Goal: Transaction & Acquisition: Register for event/course

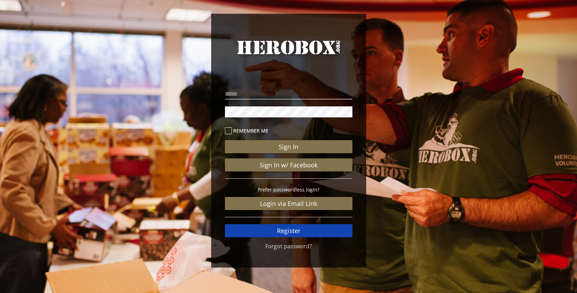
click at [282, 229] on link "Register" at bounding box center [288, 230] width 127 height 13
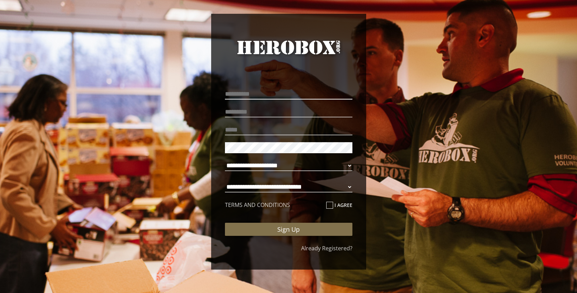
click at [246, 95] on input "text" at bounding box center [288, 93] width 127 height 11
type input "*****"
type input "******"
type input "**********"
select select "**********"
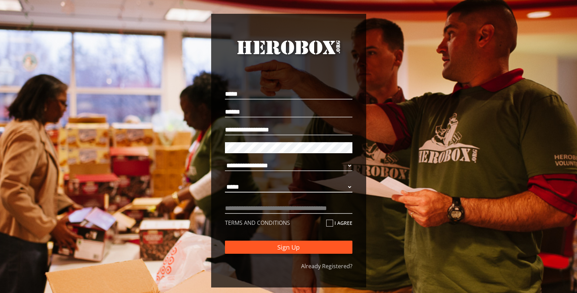
select select "**********"
click at [320, 209] on input "text" at bounding box center [288, 208] width 127 height 11
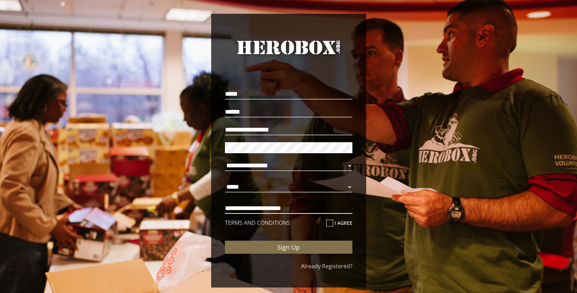
type input "**********"
click at [328, 222] on icon at bounding box center [329, 223] width 7 height 7
click at [328, 222] on input "I agree" at bounding box center [328, 225] width 4 height 11
checkbox input "****"
click at [287, 246] on button "Sign Up" at bounding box center [288, 247] width 127 height 13
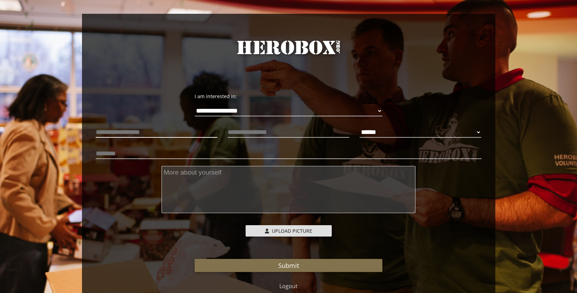
click at [178, 133] on input "text" at bounding box center [156, 132] width 121 height 11
type input "**********"
select select "**********"
click at [217, 154] on input "text" at bounding box center [288, 153] width 385 height 11
type input "*"
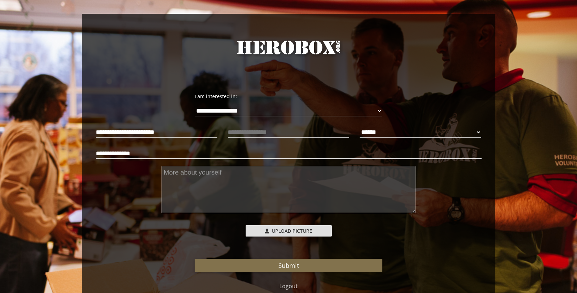
type input "**********"
click at [216, 181] on textarea at bounding box center [288, 189] width 254 height 47
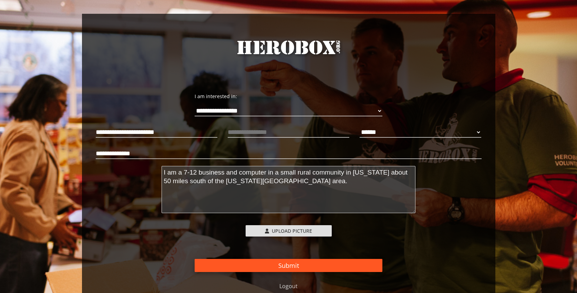
type textarea "I am a 7-12 business and computer in a small rural community in Kansas about 50…"
click at [287, 262] on button "Submit" at bounding box center [288, 265] width 188 height 13
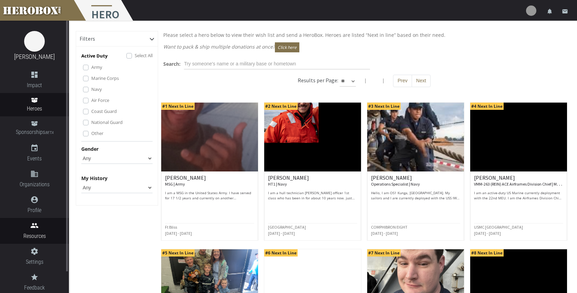
click at [33, 228] on icon "people" at bounding box center [34, 225] width 69 height 8
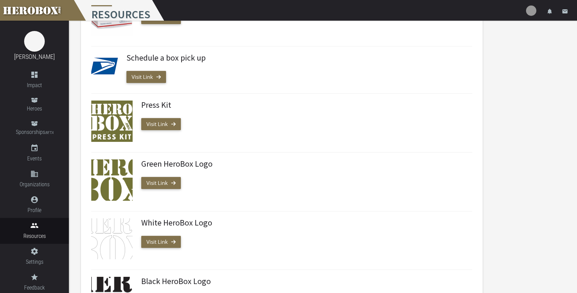
scroll to position [249, 0]
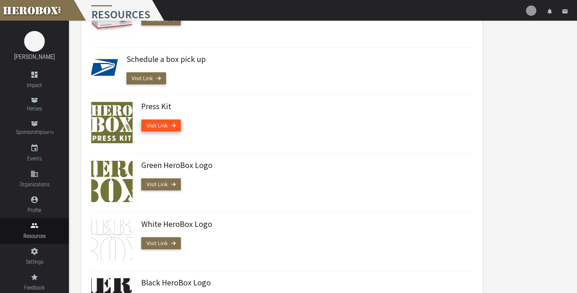
click at [154, 124] on link "Visit Link" at bounding box center [161, 125] width 40 height 12
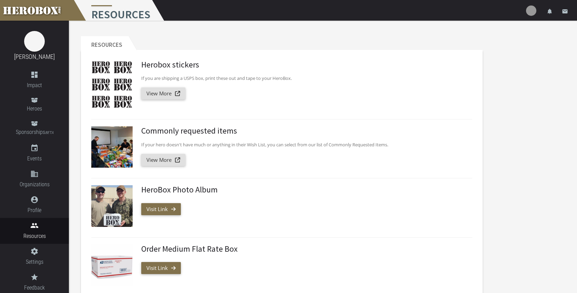
scroll to position [0, 0]
click at [48, 11] on link at bounding box center [34, 10] width 69 height 21
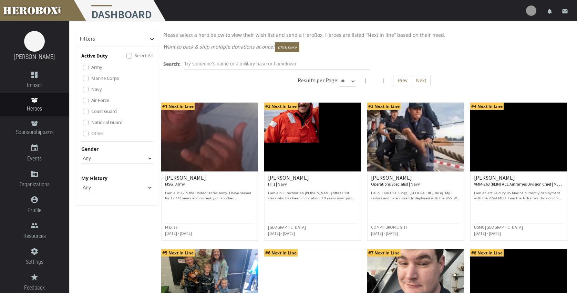
click at [216, 140] on img at bounding box center [209, 137] width 97 height 69
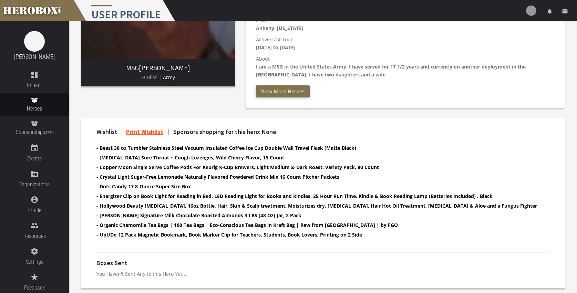
scroll to position [131, 0]
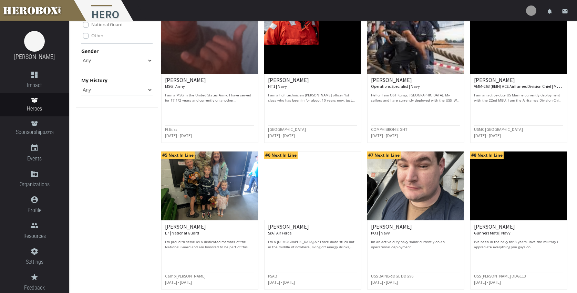
scroll to position [98, 0]
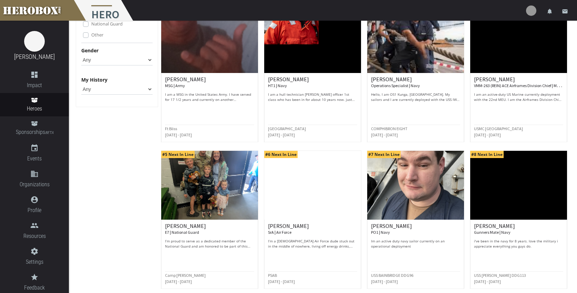
click at [508, 43] on img at bounding box center [518, 38] width 97 height 69
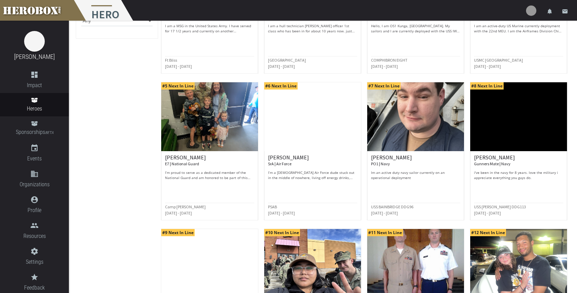
scroll to position [168, 0]
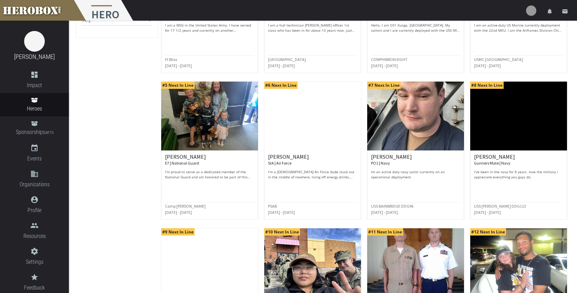
click at [507, 128] on img at bounding box center [518, 116] width 97 height 69
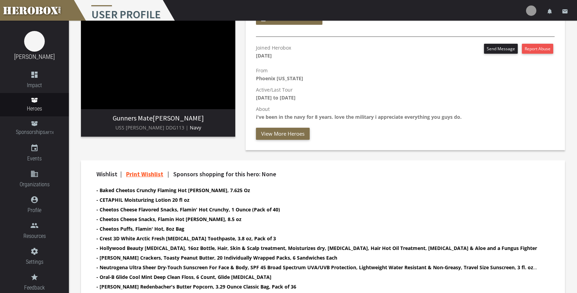
scroll to position [81, 0]
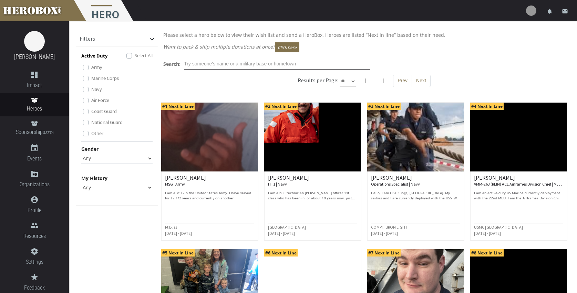
click at [270, 64] on input "text" at bounding box center [277, 64] width 186 height 11
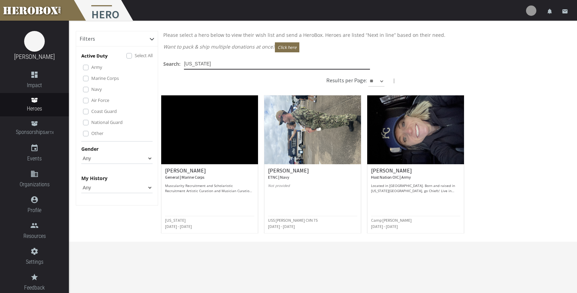
type input "kansas"
click at [403, 136] on img at bounding box center [415, 129] width 97 height 69
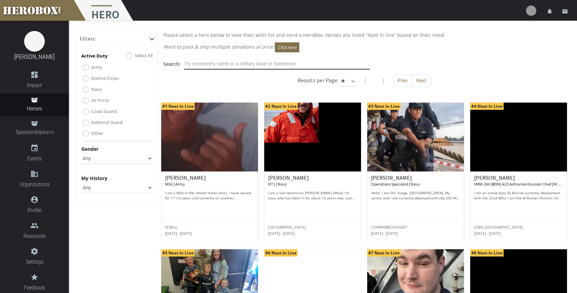
click at [234, 63] on input "text" at bounding box center [277, 64] width 186 height 11
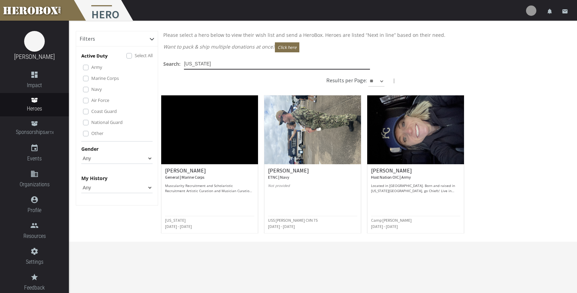
type input "kansas"
click at [300, 129] on img at bounding box center [312, 129] width 97 height 69
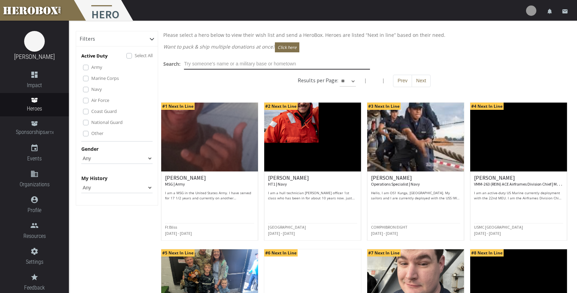
click at [237, 64] on input "text" at bounding box center [277, 64] width 186 height 11
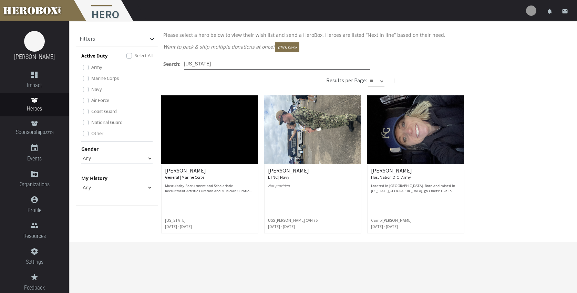
type input "kansas"
click at [215, 136] on img at bounding box center [209, 129] width 97 height 69
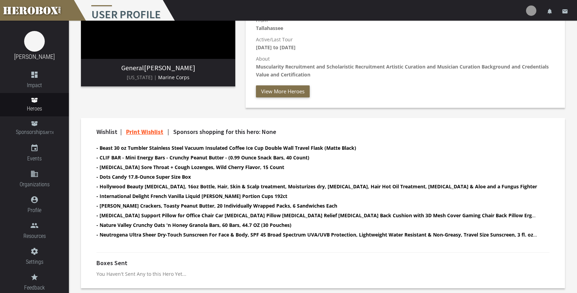
scroll to position [131, 0]
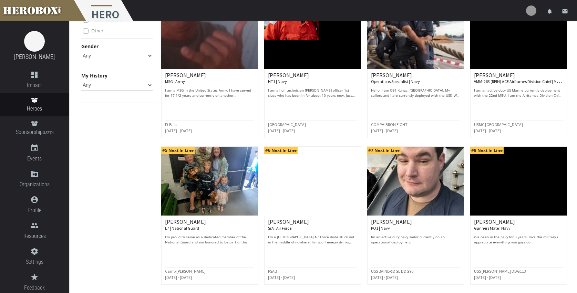
scroll to position [104, 0]
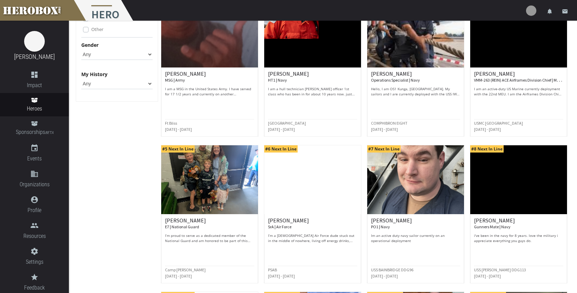
click at [306, 197] on img at bounding box center [312, 179] width 97 height 69
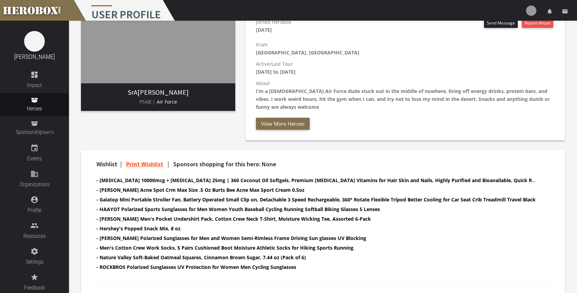
scroll to position [108, 0]
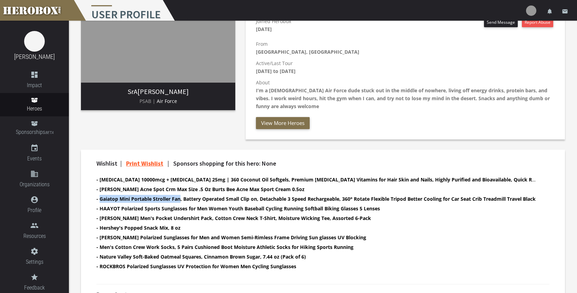
drag, startPoint x: 100, startPoint y: 199, endPoint x: 181, endPoint y: 199, distance: 80.9
click at [181, 199] on b "- Gaiatop Mini Portable Stroller Fan, Battery Operated Small Clip on, Detachabl…" at bounding box center [315, 198] width 439 height 7
copy b "Gaiatop Mini Portable Stroller Fan"
click at [308, 199] on b "- Gaiatop Mini Portable Stroller Fan, Battery Operated Small Clip on, Detachabl…" at bounding box center [315, 198] width 439 height 7
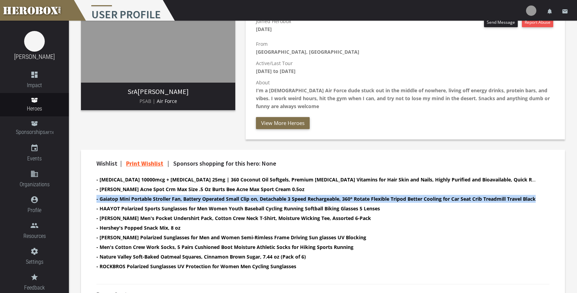
click at [308, 199] on b "- Gaiatop Mini Portable Stroller Fan, Battery Operated Small Clip on, Detachabl…" at bounding box center [315, 198] width 439 height 7
copy li "- Gaiatop Mini Portable Stroller Fan, Battery Operated Small Clip on, Detachabl…"
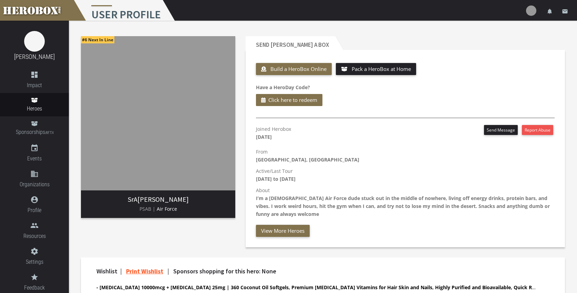
scroll to position [0, 0]
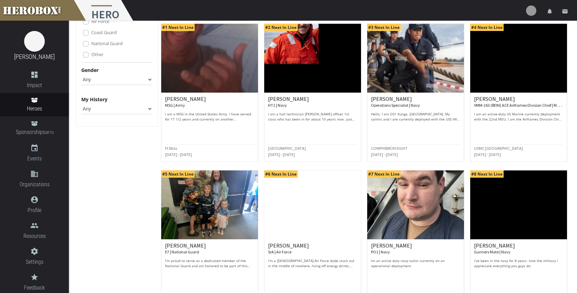
scroll to position [79, 0]
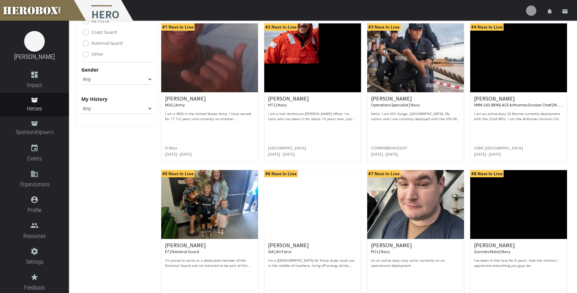
click at [412, 92] on div "jamyang K. Operations Specialist | Navy Hello, I am OS1 Kunga, Jamyang. My sail…" at bounding box center [415, 126] width 97 height 69
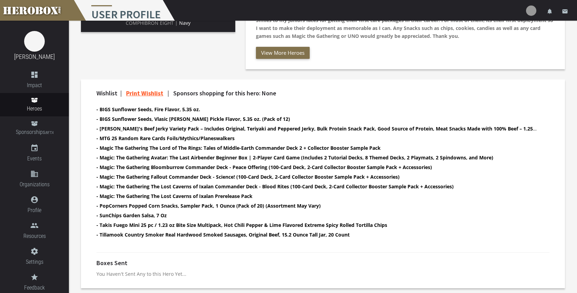
scroll to position [186, 0]
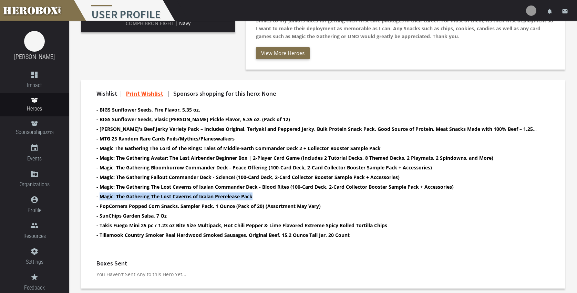
drag, startPoint x: 100, startPoint y: 196, endPoint x: 257, endPoint y: 195, distance: 157.0
click at [257, 195] on li "- Magic: The Gathering The Lost Caverns of Ixalan Prerelease Pack" at bounding box center [316, 196] width 441 height 8
copy b "Magic: The Gathering The Lost Caverns of Ixalan Prerelease Pack"
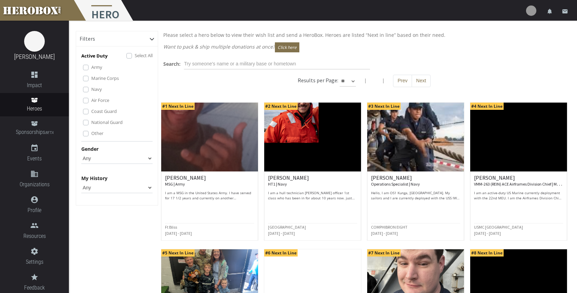
click at [303, 161] on img at bounding box center [312, 137] width 97 height 69
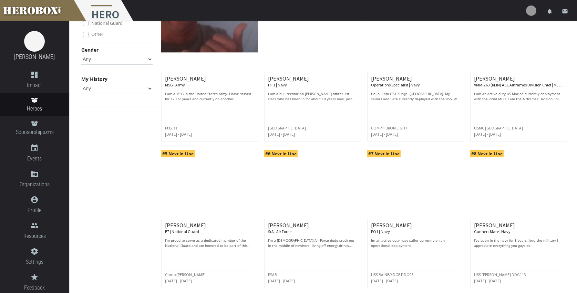
scroll to position [101, 0]
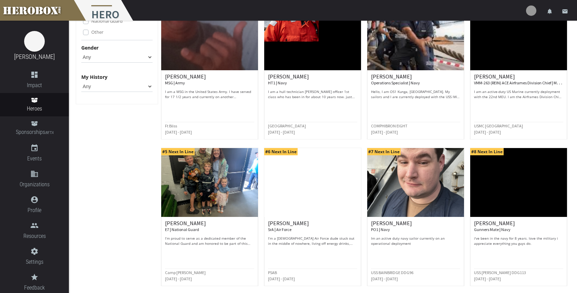
click at [213, 173] on img at bounding box center [209, 182] width 97 height 69
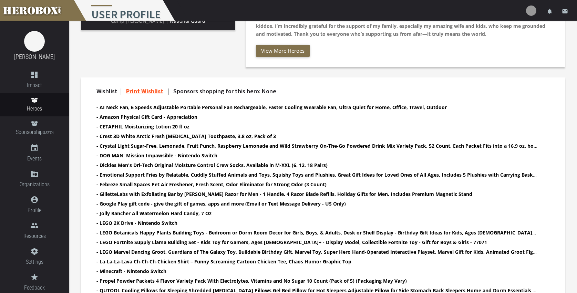
scroll to position [187, 0]
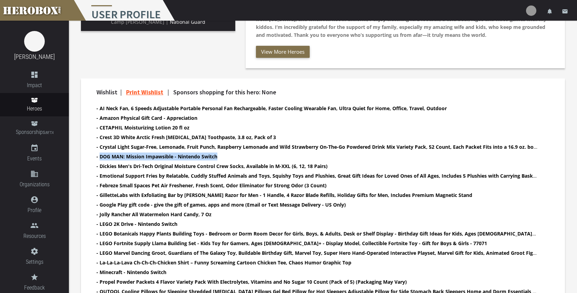
drag, startPoint x: 100, startPoint y: 156, endPoint x: 212, endPoint y: 160, distance: 111.9
click at [212, 160] on li "- DOG MAN: Mission Impawsible - Nintendo Switch" at bounding box center [316, 156] width 441 height 8
copy b "DOG MAN: Mission Impawsible - Nintendo Switch"
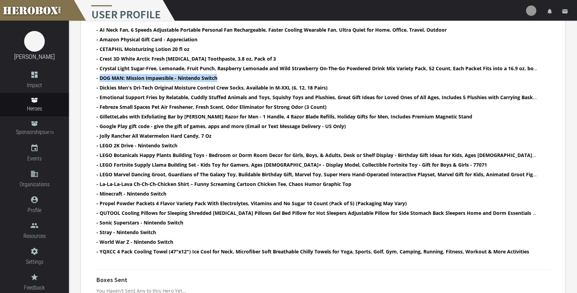
scroll to position [265, 0]
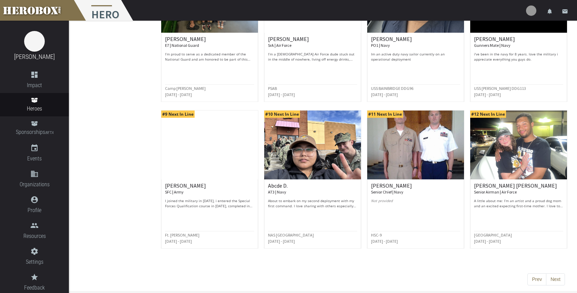
scroll to position [285, 0]
click at [213, 152] on img at bounding box center [209, 145] width 97 height 69
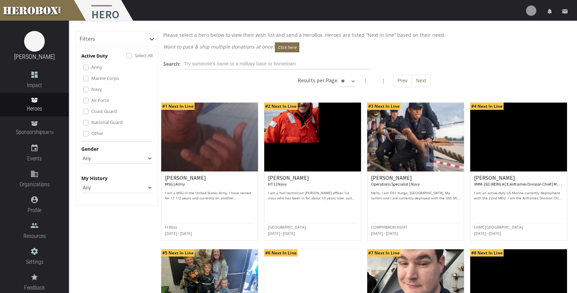
click at [178, 135] on img at bounding box center [209, 137] width 97 height 69
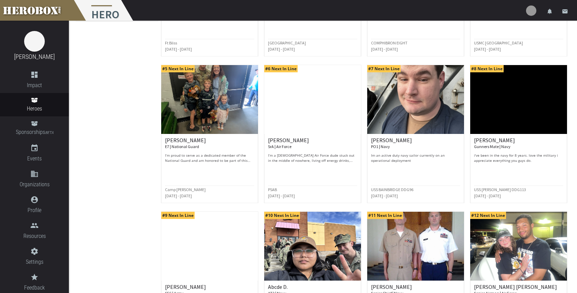
scroll to position [184, 0]
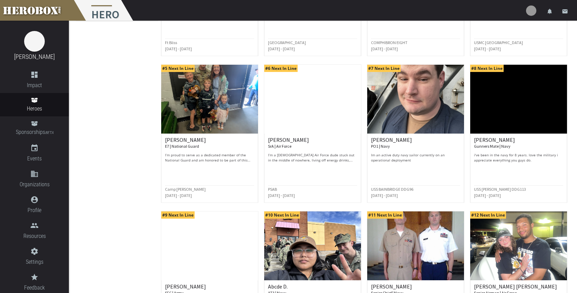
click at [422, 118] on img at bounding box center [415, 99] width 97 height 69
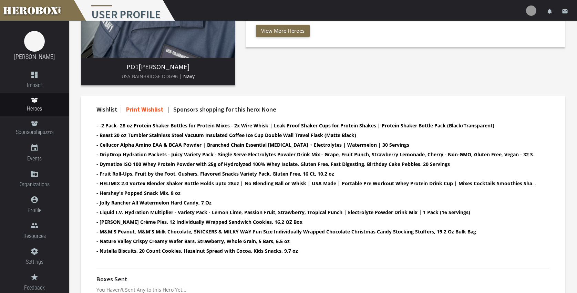
scroll to position [184, 0]
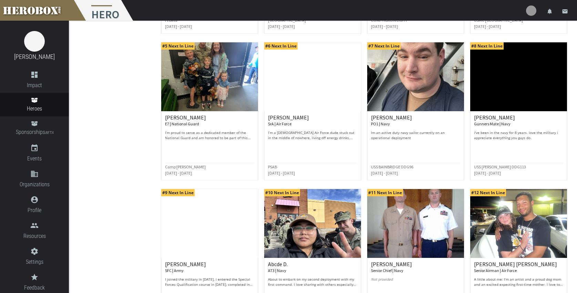
scroll to position [208, 0]
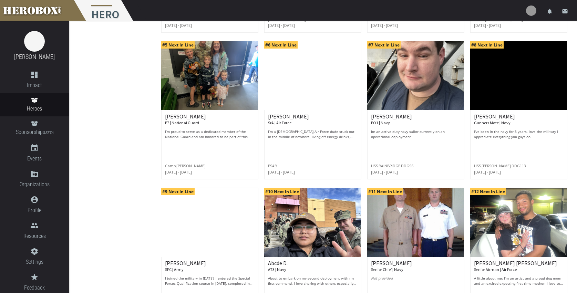
click at [517, 87] on img at bounding box center [518, 75] width 97 height 69
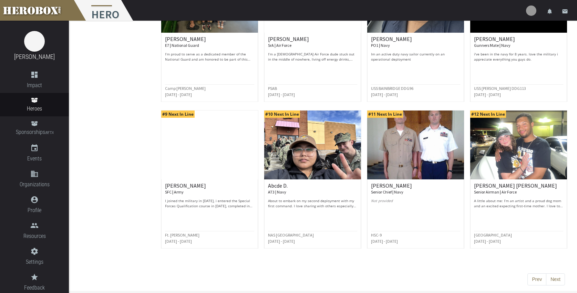
scroll to position [285, 0]
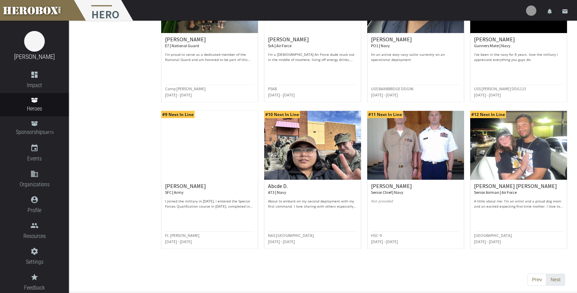
click at [554, 276] on button "Next" at bounding box center [555, 280] width 19 height 12
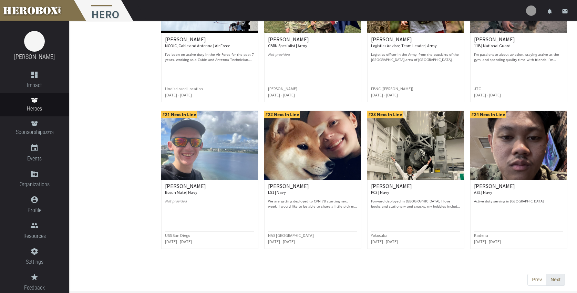
click at [559, 279] on button "Next" at bounding box center [555, 280] width 19 height 12
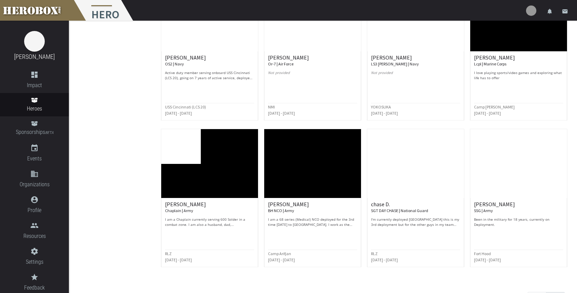
scroll to position [266, 0]
click at [512, 181] on img at bounding box center [518, 163] width 97 height 69
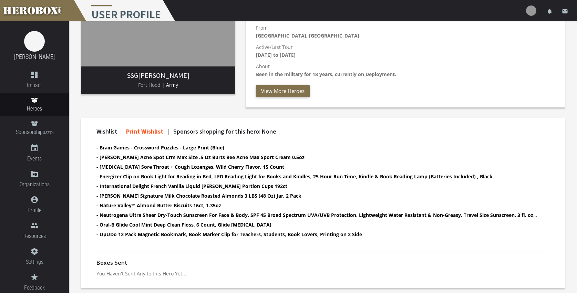
scroll to position [123, 0]
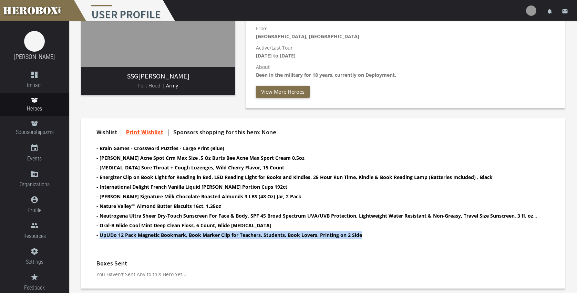
drag, startPoint x: 101, startPoint y: 235, endPoint x: 370, endPoint y: 233, distance: 269.2
click at [370, 233] on li "- UpUDo 12 Pack Magnetic Bookmark, Book Marker Clip for Teachers, Students, Boo…" at bounding box center [316, 235] width 441 height 8
copy b "UpUDo 12 Pack Magnetic Bookmark, Book Marker Clip for Teachers, Students, Book …"
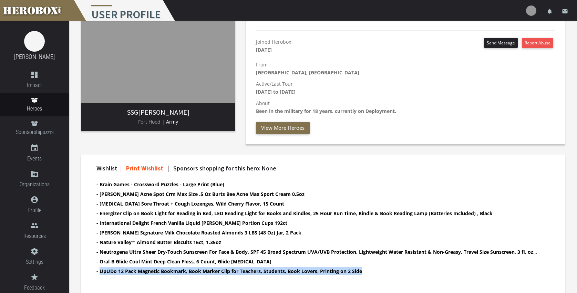
scroll to position [89, 0]
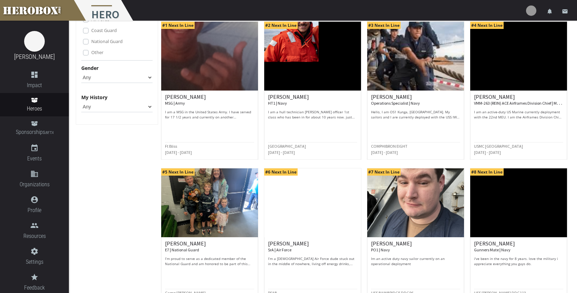
scroll to position [82, 0]
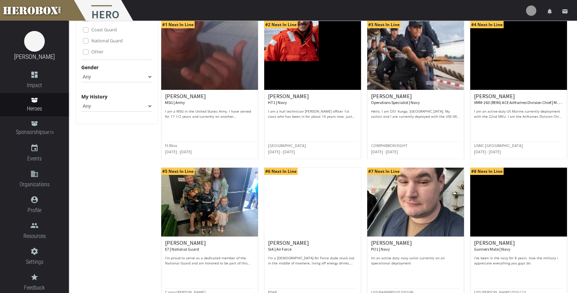
click at [217, 65] on img at bounding box center [209, 55] width 97 height 69
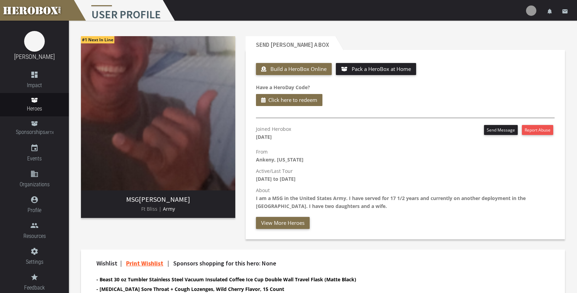
scroll to position [0, 0]
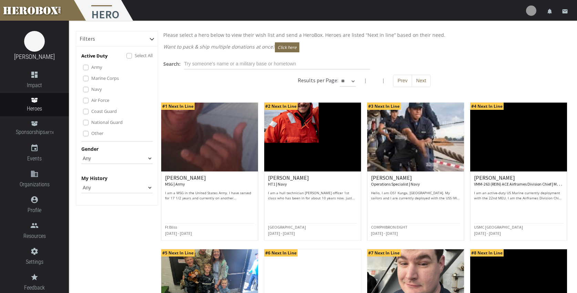
click at [299, 138] on img at bounding box center [312, 137] width 97 height 69
click at [518, 270] on img at bounding box center [518, 283] width 97 height 69
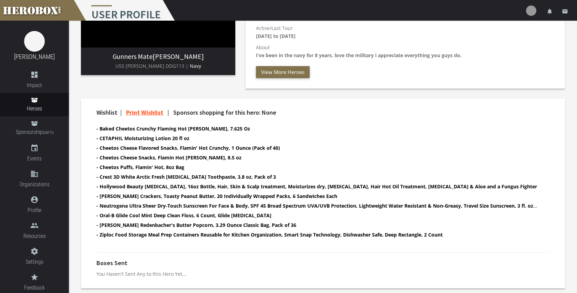
scroll to position [142, 0]
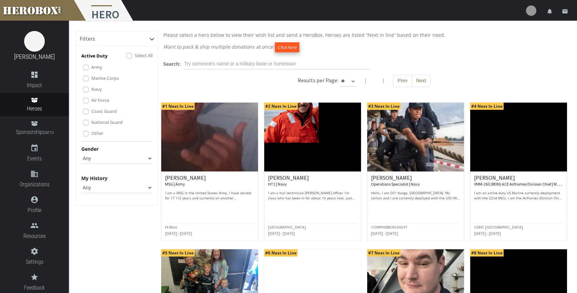
click at [283, 46] on button "Click here" at bounding box center [287, 47] width 24 height 10
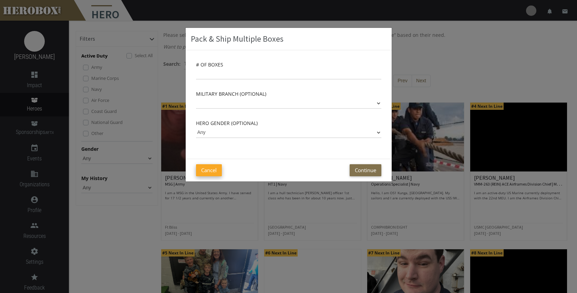
click at [210, 171] on button "Cancel" at bounding box center [209, 170] width 26 height 12
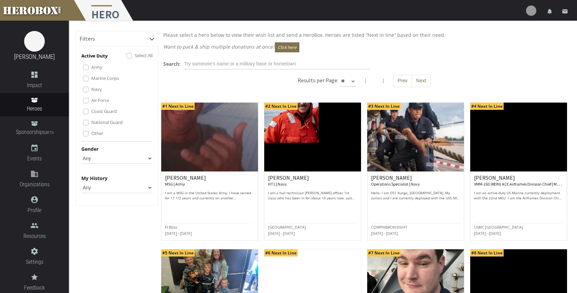
select select "*********"
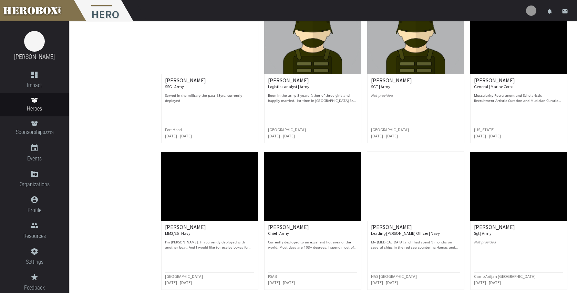
scroll to position [1419, 0]
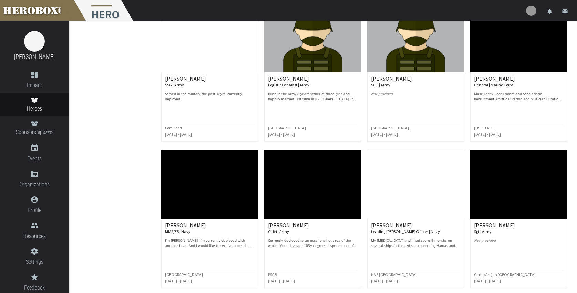
click at [210, 186] on img at bounding box center [209, 184] width 97 height 69
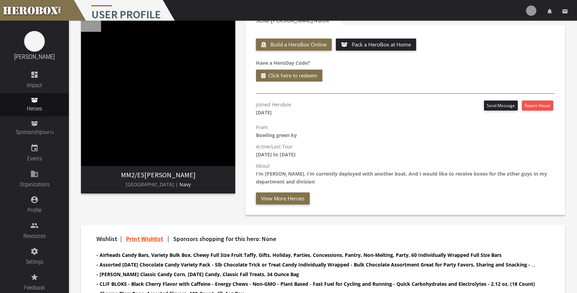
scroll to position [24, 0]
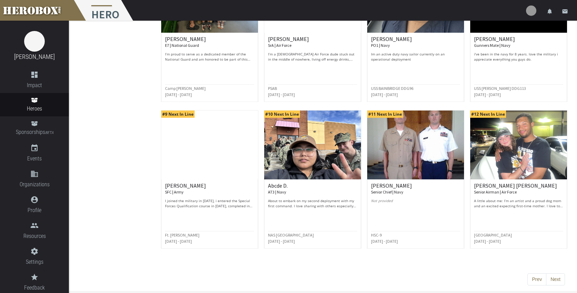
scroll to position [285, 0]
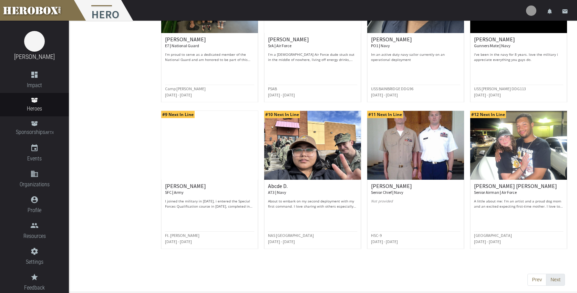
click at [555, 281] on button "Next" at bounding box center [555, 280] width 19 height 12
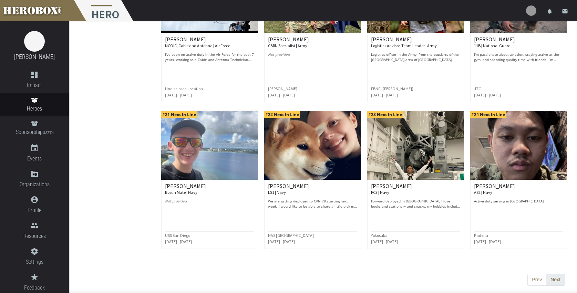
click at [558, 280] on button "Next" at bounding box center [555, 280] width 19 height 12
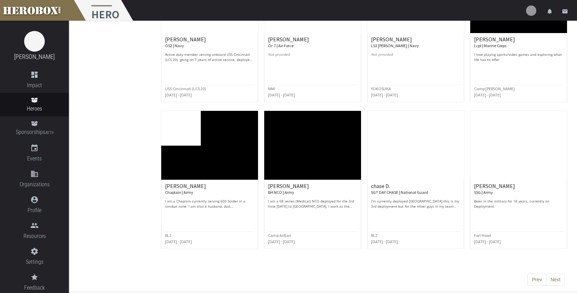
click at [214, 154] on img at bounding box center [209, 145] width 97 height 69
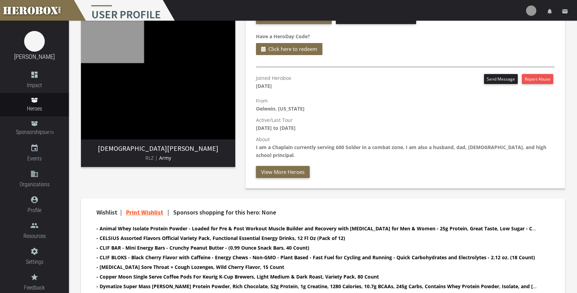
scroll to position [54, 0]
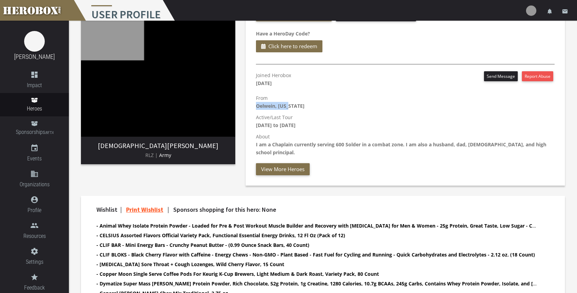
drag, startPoint x: 256, startPoint y: 106, endPoint x: 292, endPoint y: 107, distance: 35.5
click at [292, 107] on p "From Oelwein, Iowa" at bounding box center [405, 102] width 298 height 16
copy b "Oelwein, Iowa"
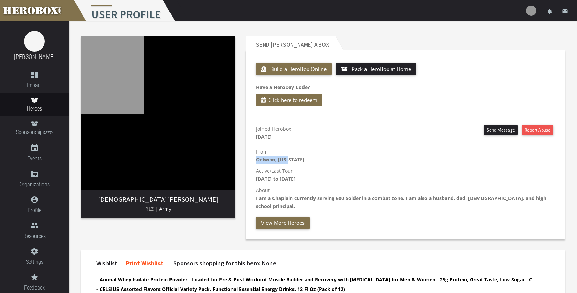
scroll to position [0, 0]
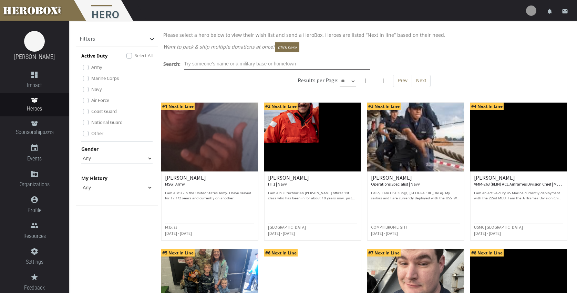
click at [236, 62] on input "text" at bounding box center [277, 64] width 186 height 11
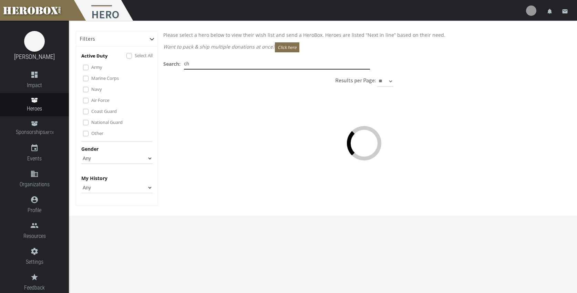
type input "c"
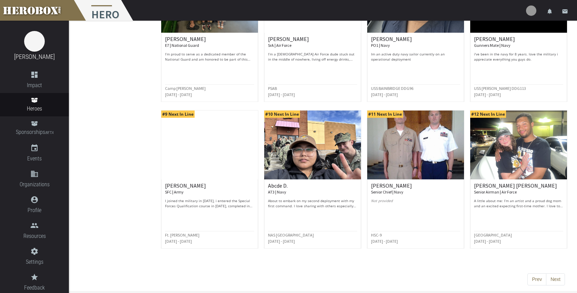
scroll to position [285, 0]
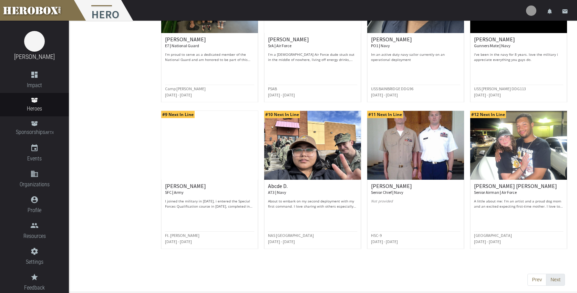
click at [555, 277] on button "Next" at bounding box center [555, 280] width 19 height 12
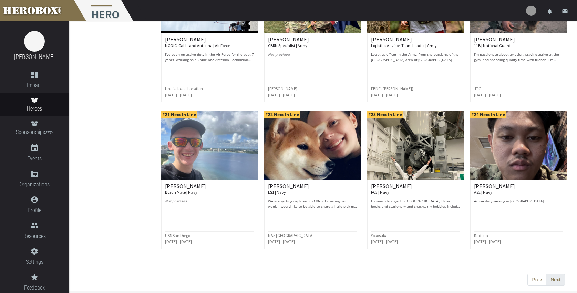
click at [555, 278] on button "Next" at bounding box center [555, 280] width 19 height 12
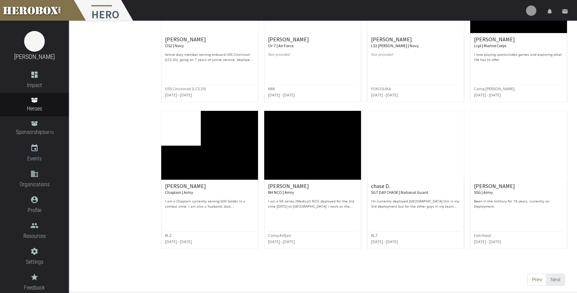
click at [555, 278] on button "Next" at bounding box center [555, 280] width 19 height 12
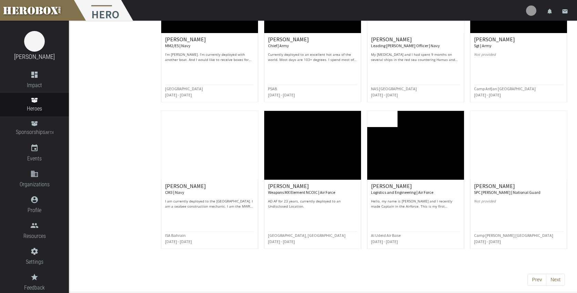
click at [304, 153] on img at bounding box center [312, 145] width 97 height 69
click at [555, 277] on button "Next" at bounding box center [555, 280] width 19 height 12
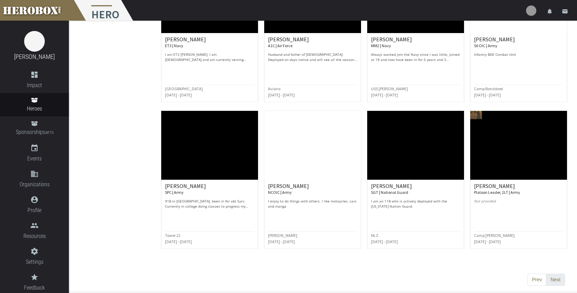
click at [555, 279] on button "Next" at bounding box center [555, 280] width 19 height 12
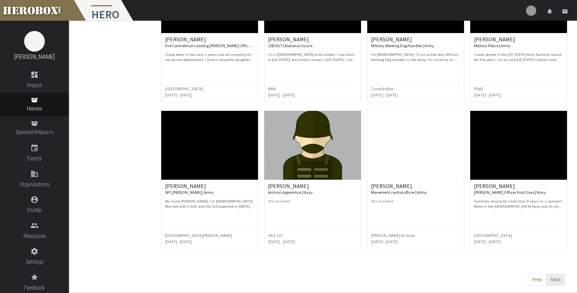
click at [554, 276] on button "Next" at bounding box center [555, 280] width 19 height 12
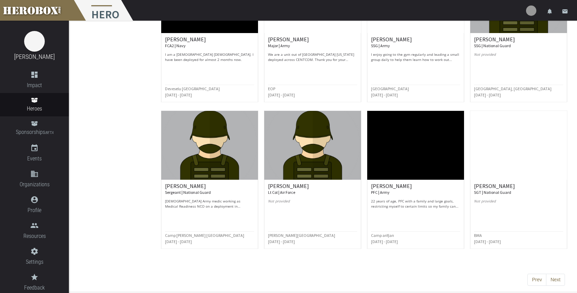
click at [195, 165] on img at bounding box center [209, 145] width 97 height 69
click at [553, 280] on button "Next" at bounding box center [555, 280] width 19 height 12
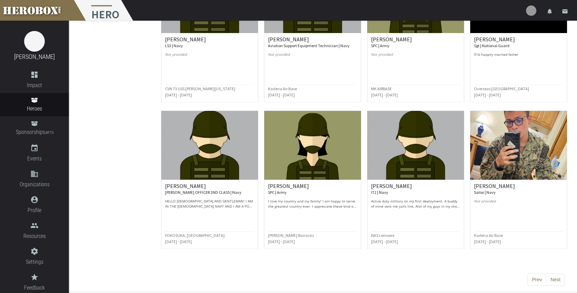
click at [405, 161] on img at bounding box center [415, 145] width 97 height 69
click at [557, 278] on button "Next" at bounding box center [555, 280] width 19 height 12
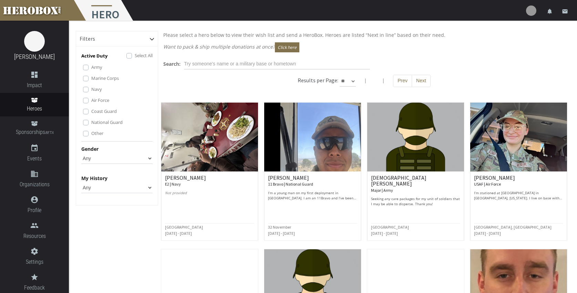
click at [406, 147] on img at bounding box center [415, 137] width 97 height 69
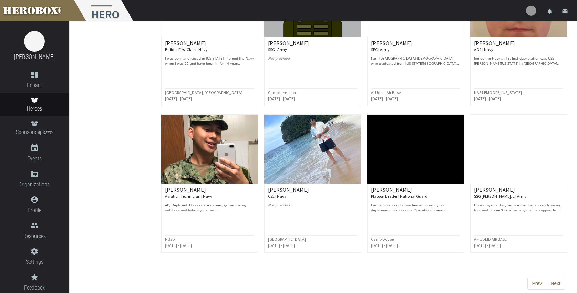
scroll to position [284, 0]
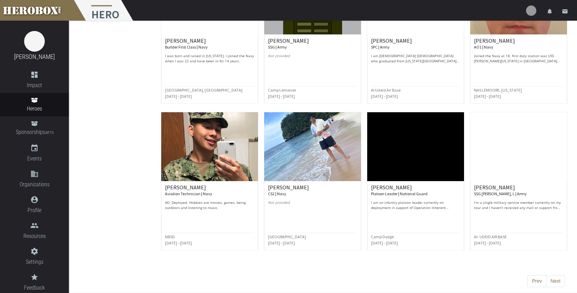
click at [501, 185] on h6 "LATIGRA H. SSG Harris, L | Army" at bounding box center [518, 190] width 89 height 12
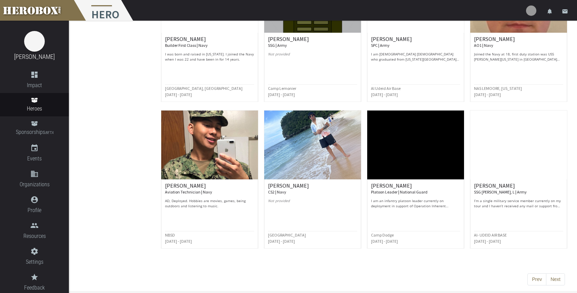
scroll to position [285, 0]
click at [413, 160] on img at bounding box center [415, 145] width 97 height 69
click at [557, 279] on button "Next" at bounding box center [555, 280] width 19 height 12
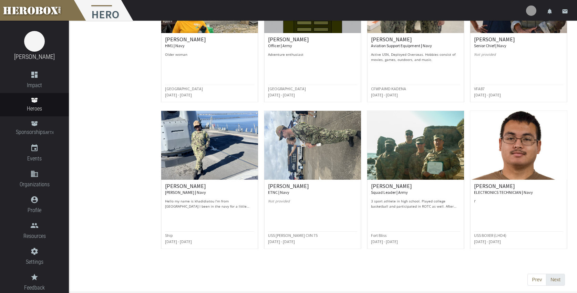
click at [557, 280] on button "Next" at bounding box center [555, 280] width 19 height 12
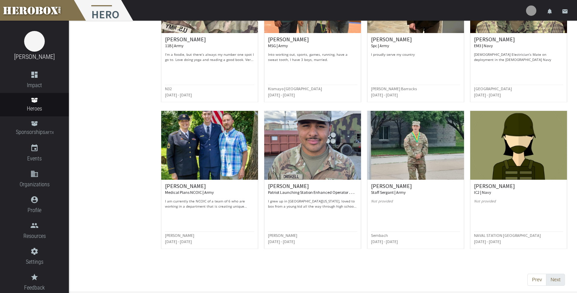
click at [555, 279] on button "Next" at bounding box center [555, 280] width 19 height 12
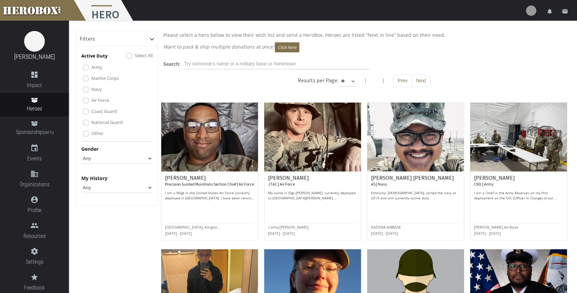
scroll to position [0, 0]
click at [520, 154] on img at bounding box center [518, 137] width 97 height 69
click at [330, 131] on img at bounding box center [312, 137] width 97 height 69
click at [222, 128] on img at bounding box center [209, 137] width 97 height 69
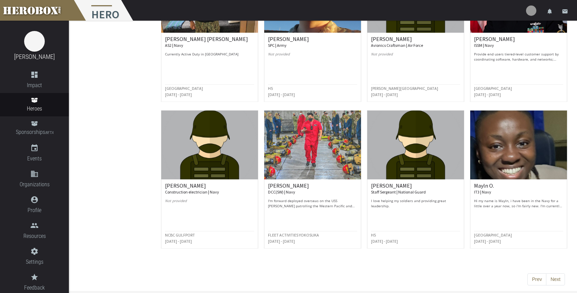
scroll to position [285, 0]
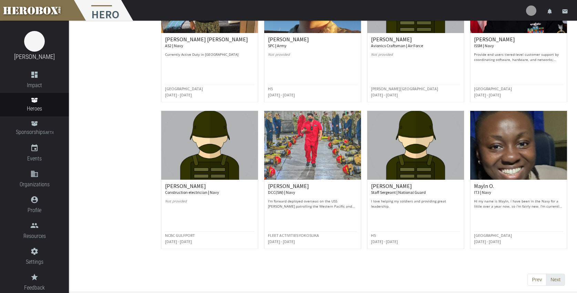
click at [554, 281] on button "Next" at bounding box center [555, 280] width 19 height 12
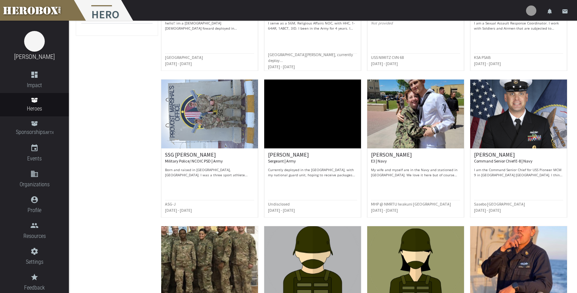
scroll to position [170, 0]
click at [211, 118] on img at bounding box center [209, 113] width 97 height 69
click at [520, 129] on img at bounding box center [518, 113] width 97 height 69
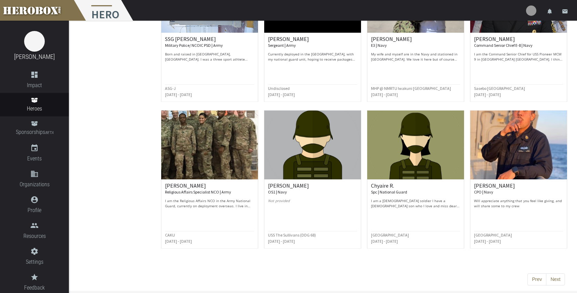
scroll to position [285, 0]
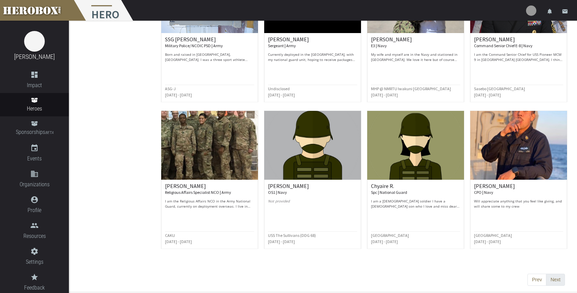
click at [553, 280] on button "Next" at bounding box center [555, 280] width 19 height 12
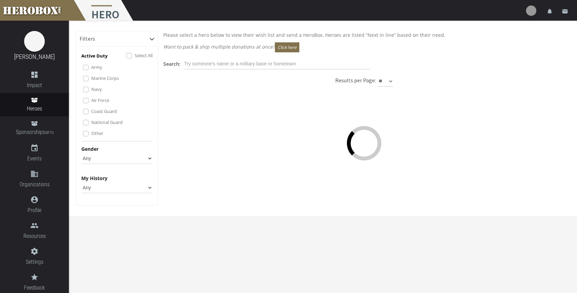
scroll to position [0, 0]
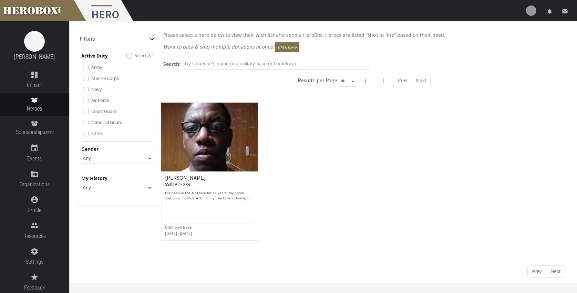
click at [191, 144] on img at bounding box center [209, 137] width 97 height 69
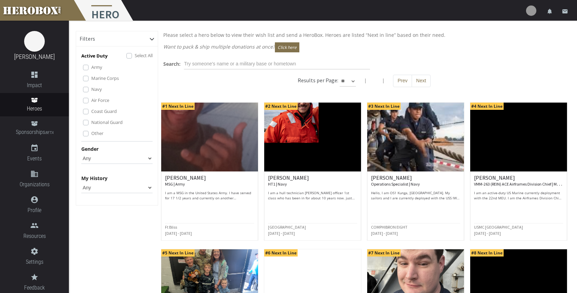
click at [495, 74] on div "Search: Results per Page: ** ** ** | | Prev Next" at bounding box center [364, 76] width 412 height 35
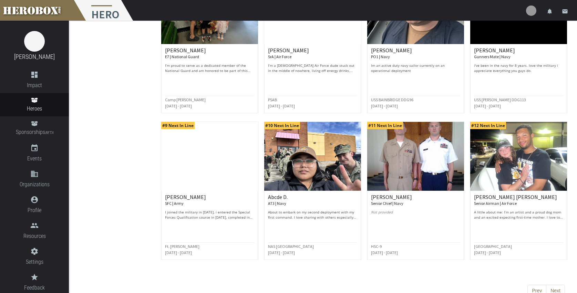
scroll to position [273, 0]
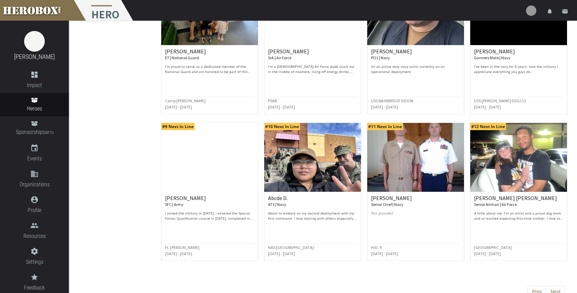
click at [212, 182] on img at bounding box center [209, 157] width 97 height 69
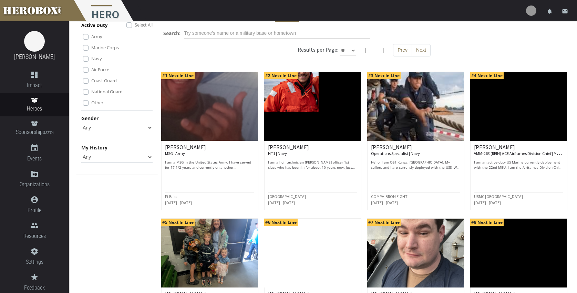
scroll to position [31, 0]
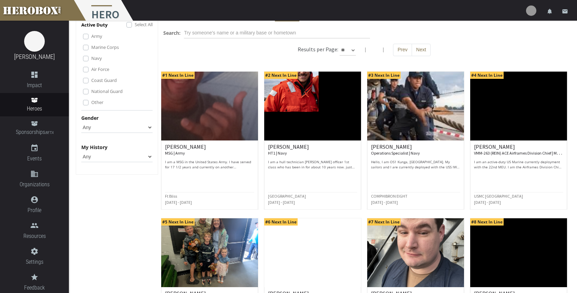
click at [503, 121] on img at bounding box center [518, 106] width 97 height 69
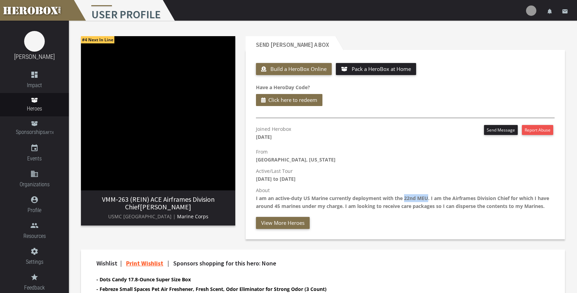
drag, startPoint x: 405, startPoint y: 199, endPoint x: 429, endPoint y: 197, distance: 24.2
click at [429, 197] on b "I am an active-duty US Marine currently deployment with the 22nd MEU. I am the …" at bounding box center [402, 202] width 293 height 14
copy b "22nd MEU"
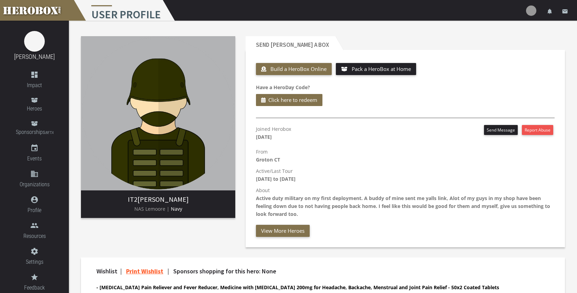
click at [381, 207] on b "Active duty military on my first deployment. A buddy of mine sent me yalls link…" at bounding box center [403, 206] width 294 height 22
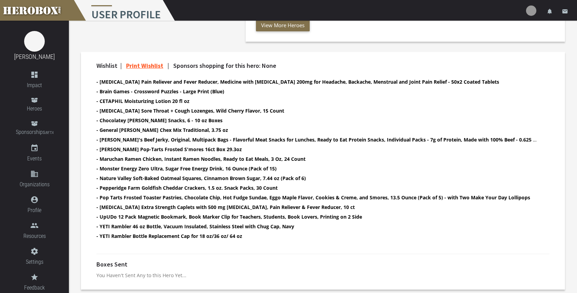
scroll to position [205, 0]
drag, startPoint x: 100, startPoint y: 225, endPoint x: 297, endPoint y: 226, distance: 197.2
click at [297, 226] on li "- YETI Rambler 46 oz Bottle, Vacuum Insulated, Stainless Steel with Chug Cap, N…" at bounding box center [316, 226] width 441 height 8
copy b "YETI Rambler 46 oz Bottle, Vacuum Insulated, Stainless Steel with Chug Cap, Navy"
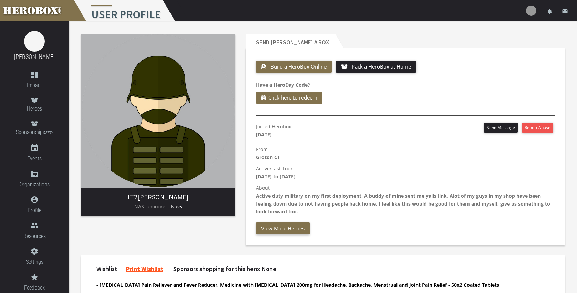
scroll to position [3, 0]
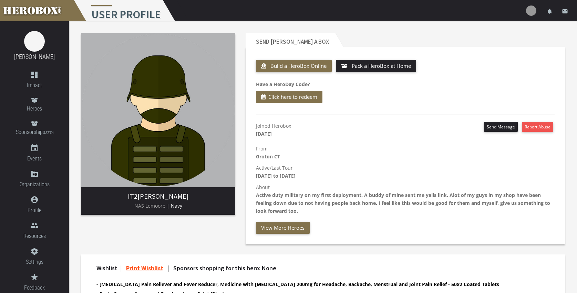
click at [399, 190] on p "About Active duty military on my first deployment. A buddy of mine sent me yall…" at bounding box center [405, 199] width 298 height 32
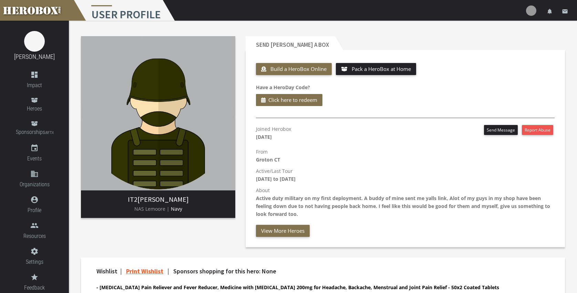
scroll to position [0, 0]
drag, startPoint x: 255, startPoint y: 160, endPoint x: 280, endPoint y: 161, distance: 25.1
click at [280, 161] on div "Joined Herobox February 24th 2024 Send Message Report Abuse From Groton CT Acti…" at bounding box center [405, 181] width 309 height 112
copy b "Groton CT"
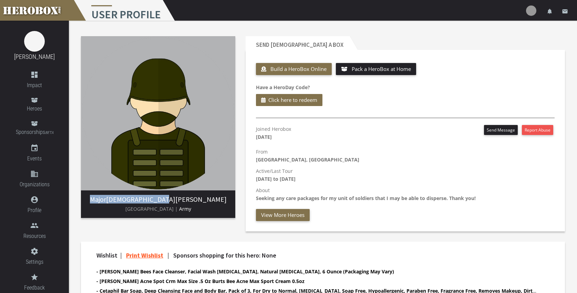
drag, startPoint x: 128, startPoint y: 200, endPoint x: 190, endPoint y: 197, distance: 61.3
click at [190, 197] on h3 "Major [DEMOGRAPHIC_DATA][PERSON_NAME]" at bounding box center [157, 199] width 143 height 8
copy h3 "Major [DEMOGRAPHIC_DATA][PERSON_NAME]"
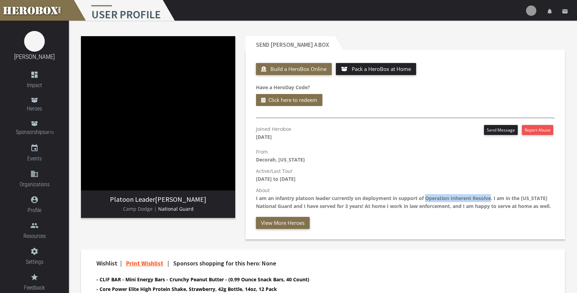
drag, startPoint x: 426, startPoint y: 197, endPoint x: 493, endPoint y: 197, distance: 67.1
click at [493, 197] on b "I am an infantry platoon leader currently on deployment in support of Operation…" at bounding box center [403, 202] width 295 height 14
copy b "Operation Inherent Resolve"
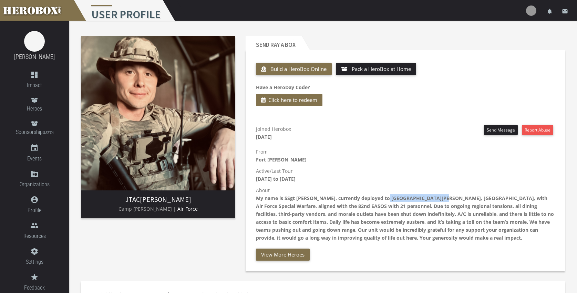
drag, startPoint x: 387, startPoint y: 198, endPoint x: 442, endPoint y: 201, distance: 55.2
click at [442, 201] on b "My name is SSgt Ray Camaraza, currently deployed to Camp Buehring, Kuwait, with…" at bounding box center [405, 218] width 298 height 46
copy b "Camp Buehring, Kuwait"
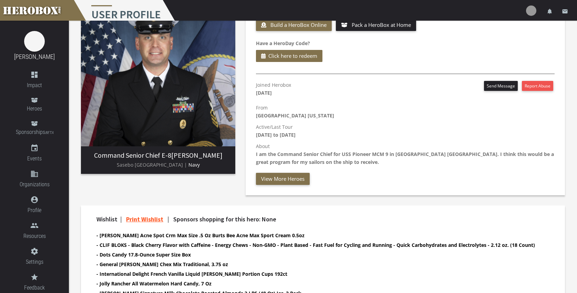
scroll to position [44, 0]
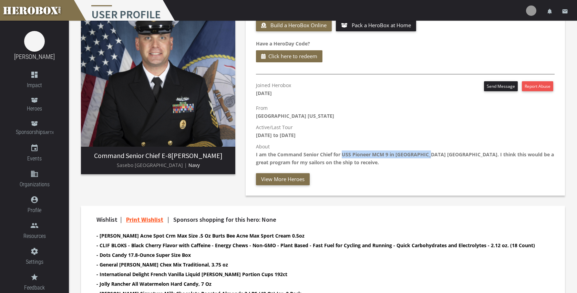
drag, startPoint x: 342, startPoint y: 155, endPoint x: 426, endPoint y: 153, distance: 84.0
click at [426, 153] on b "I am the Command Senior Chief for USS Pioneer MCM 9 in Sasebo Japan. I think th…" at bounding box center [405, 158] width 298 height 14
copy b "USS Pioneer MCM 9 in Sasebo Japan"
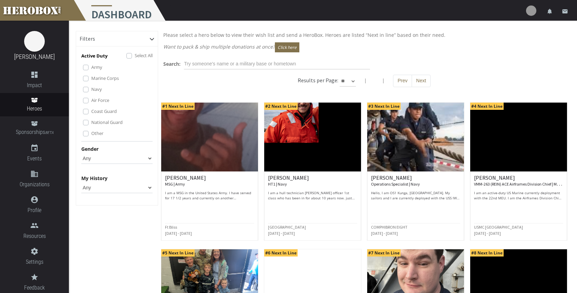
click at [209, 130] on img at bounding box center [209, 137] width 97 height 69
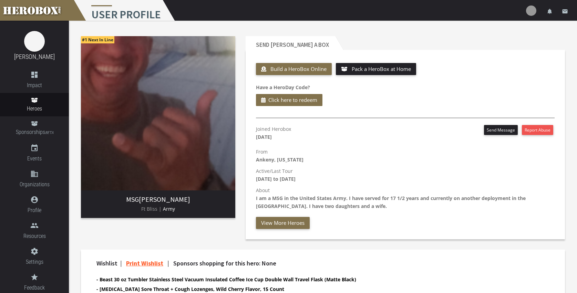
click at [506, 243] on div "Send [PERSON_NAME] a Box Build a HeroBox Online Pack a HeroBox at Home Have a H…" at bounding box center [404, 137] width 329 height 213
click at [488, 43] on header "Send [PERSON_NAME] a Box" at bounding box center [404, 43] width 319 height 14
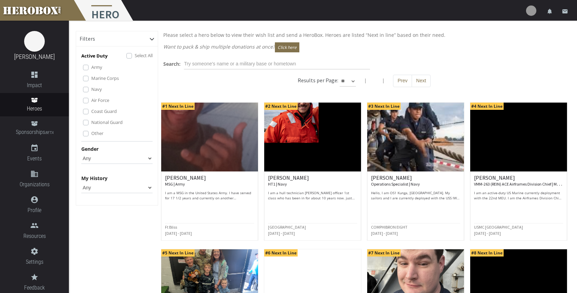
click at [457, 51] on p "Want to pack & ship multiple donations at once? Click here" at bounding box center [363, 47] width 401 height 10
click at [443, 62] on div "Search:" at bounding box center [364, 64] width 412 height 11
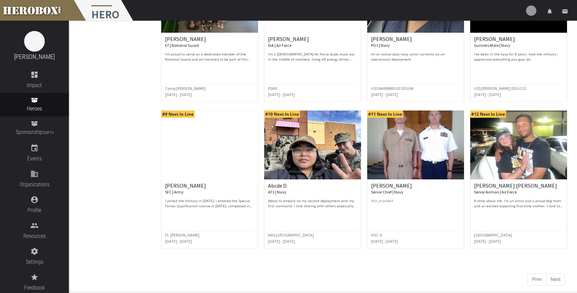
scroll to position [285, 0]
click at [404, 156] on img at bounding box center [415, 145] width 97 height 69
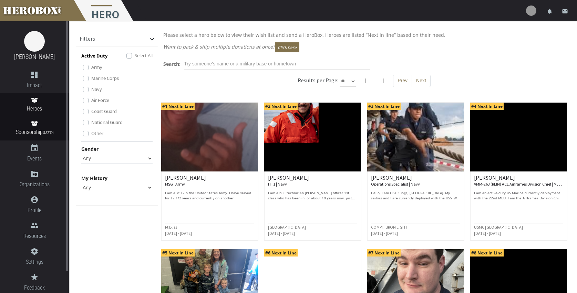
click at [34, 123] on icon at bounding box center [34, 123] width 7 height 5
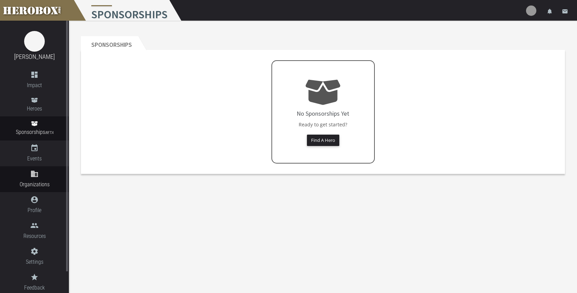
click at [33, 173] on icon "domain" at bounding box center [34, 174] width 69 height 8
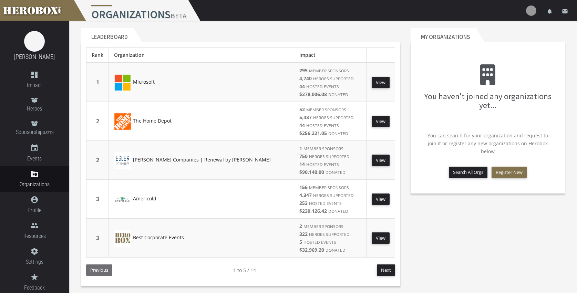
scroll to position [8, 0]
click at [377, 235] on link "View" at bounding box center [380, 237] width 18 height 11
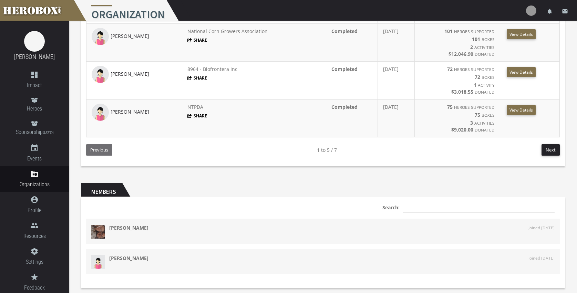
scroll to position [295, 0]
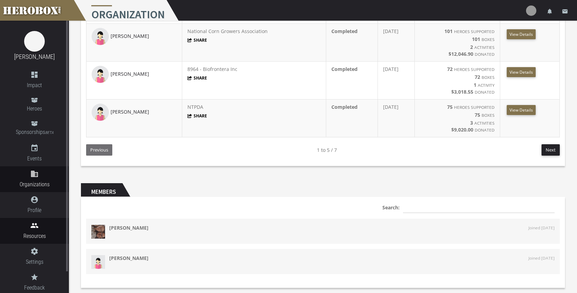
click at [33, 228] on icon "people" at bounding box center [34, 225] width 69 height 8
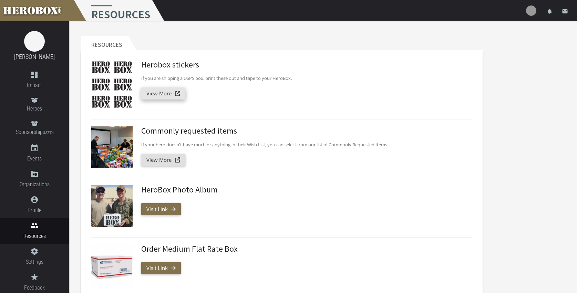
click at [159, 93] on link "View More" at bounding box center [163, 93] width 44 height 12
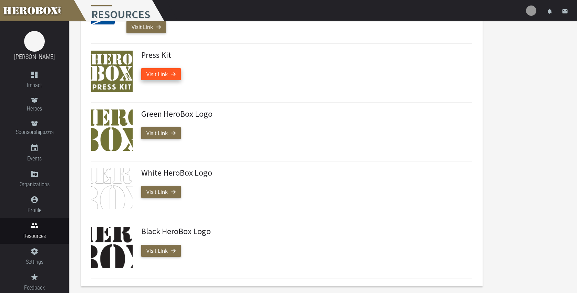
scroll to position [300, 0]
click at [160, 191] on link "Visit Link" at bounding box center [161, 192] width 40 height 12
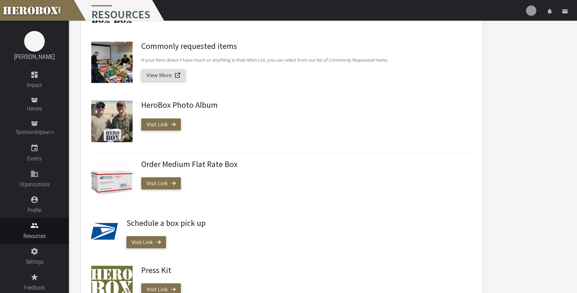
scroll to position [84, 0]
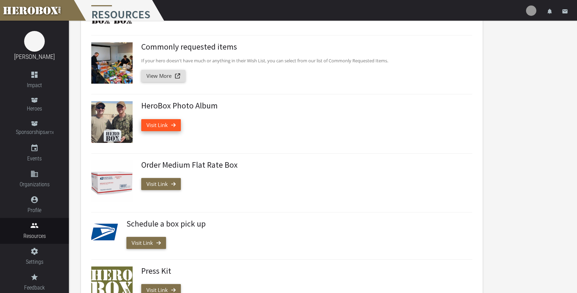
click at [162, 125] on link "Visit Link" at bounding box center [161, 125] width 40 height 12
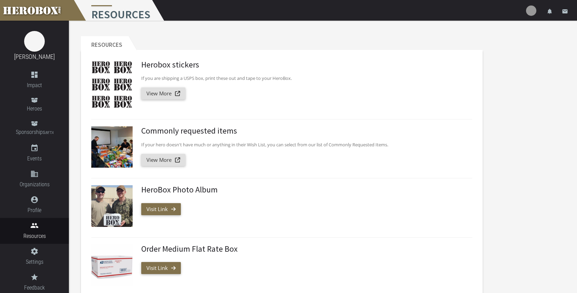
scroll to position [0, 0]
click at [155, 159] on link "View More" at bounding box center [163, 160] width 44 height 12
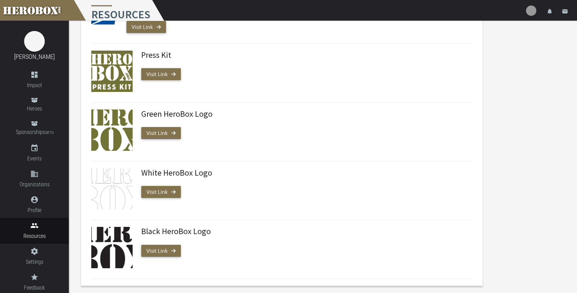
scroll to position [300, 0]
click at [157, 73] on link "Visit Link" at bounding box center [161, 74] width 40 height 12
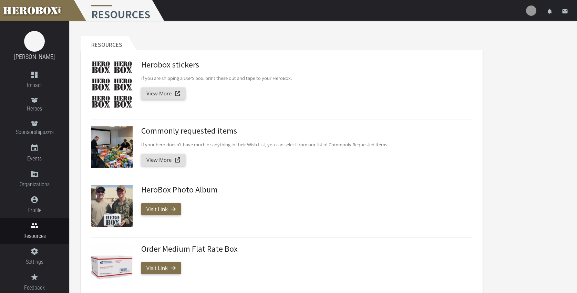
scroll to position [0, 0]
click at [44, 7] on link at bounding box center [34, 10] width 69 height 21
